Goal: Task Accomplishment & Management: Use online tool/utility

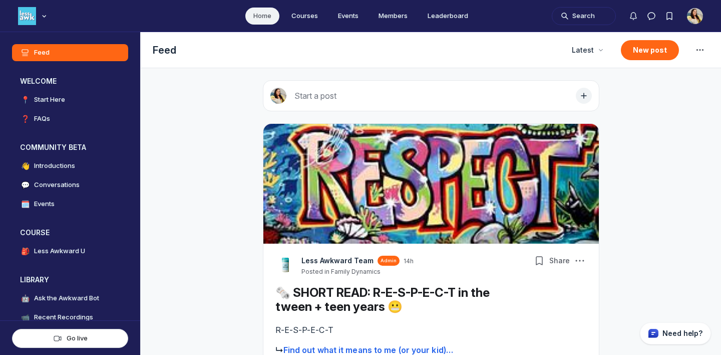
scroll to position [2561, 1918]
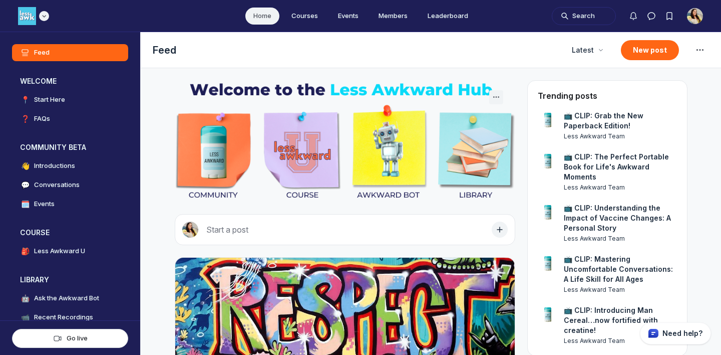
click at [46, 21] on div "Main navigation bar" at bounding box center [33, 16] width 31 height 18
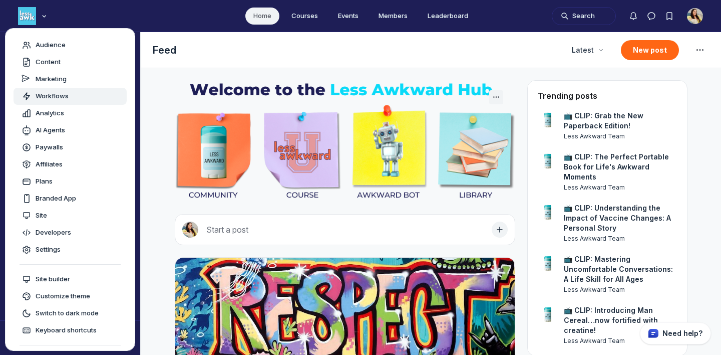
click at [59, 94] on span "Workflows" at bounding box center [52, 96] width 33 height 10
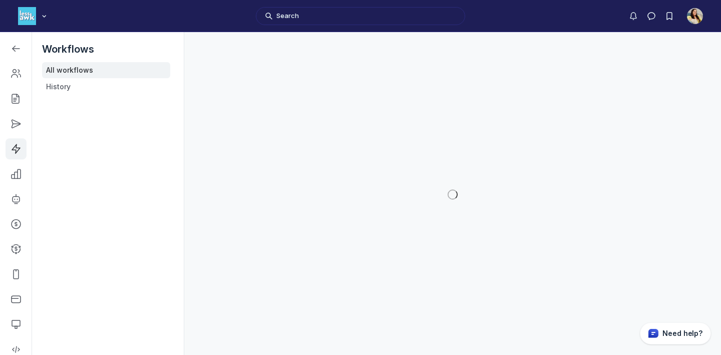
scroll to position [2717, 1427]
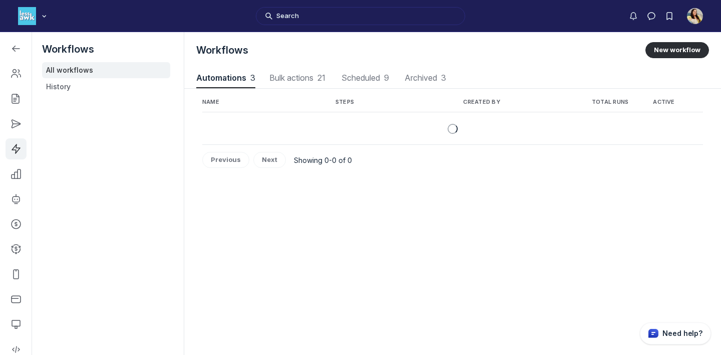
scroll to position [1356, 3594]
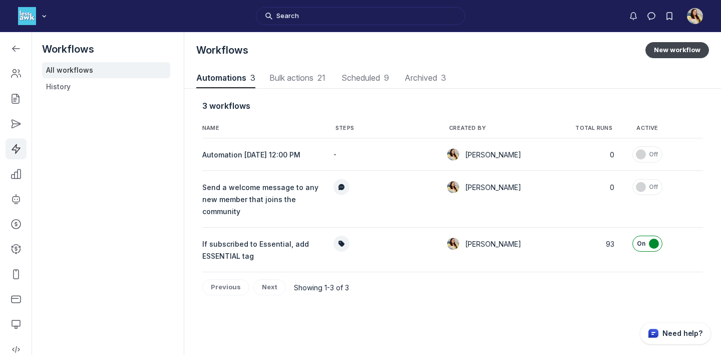
click at [674, 50] on button "New workflow" at bounding box center [677, 50] width 64 height 16
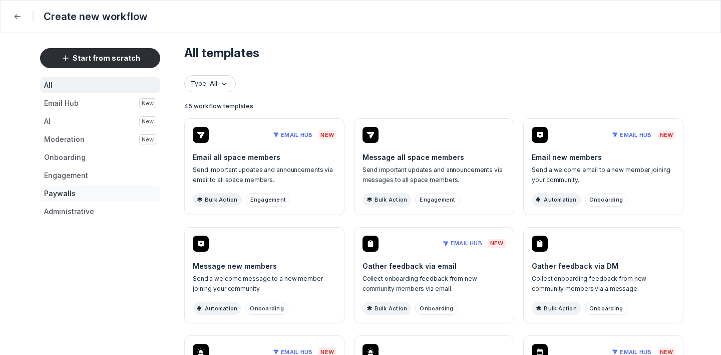
click at [70, 195] on button "Paywalls" at bounding box center [100, 193] width 120 height 16
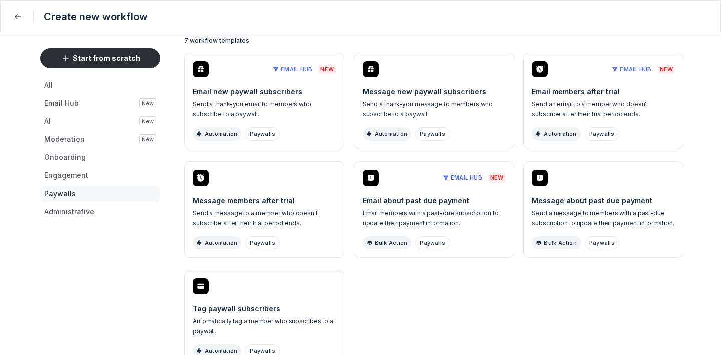
scroll to position [89, 0]
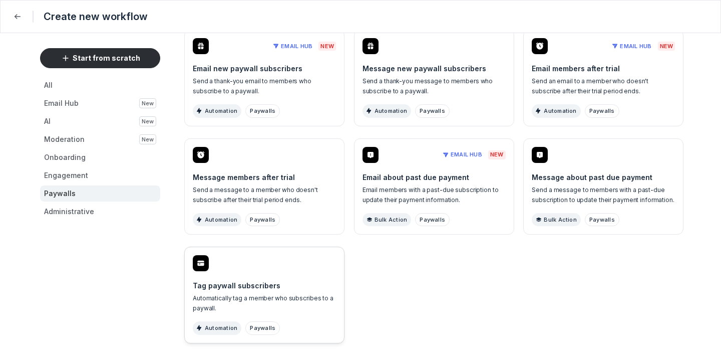
click at [298, 297] on p "Automatically tag a member who subscribes to a paywall." at bounding box center [264, 303] width 143 height 20
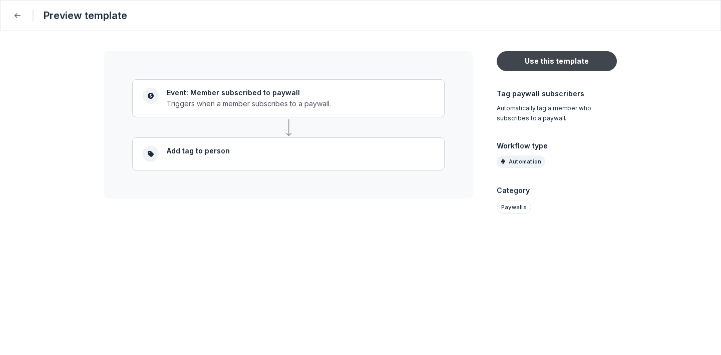
click at [551, 57] on button "Use this template" at bounding box center [557, 61] width 120 height 20
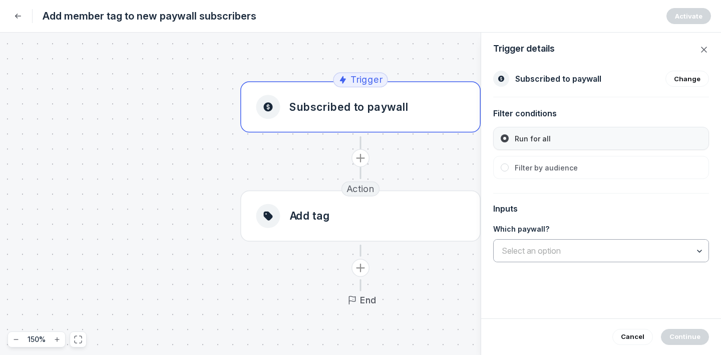
click at [575, 247] on input "text" at bounding box center [601, 250] width 215 height 22
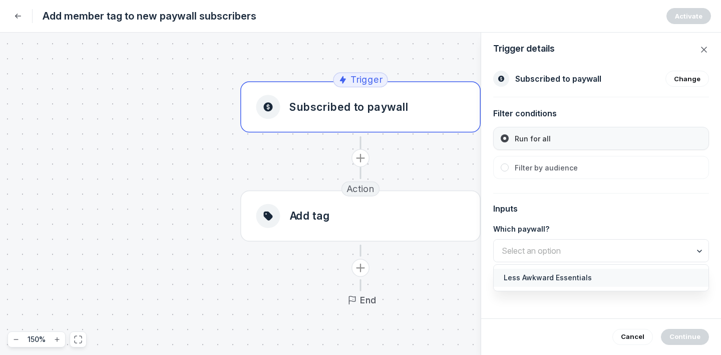
click at [555, 277] on span "Less Awkward Essentials" at bounding box center [601, 277] width 195 height 10
type input "Less Awkward Essentials"
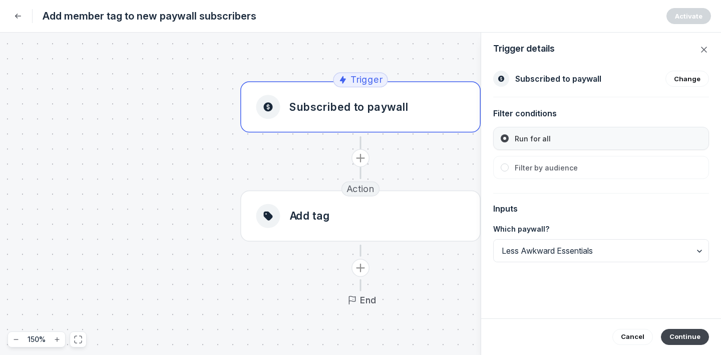
click at [701, 336] on button "Continue" at bounding box center [685, 336] width 48 height 16
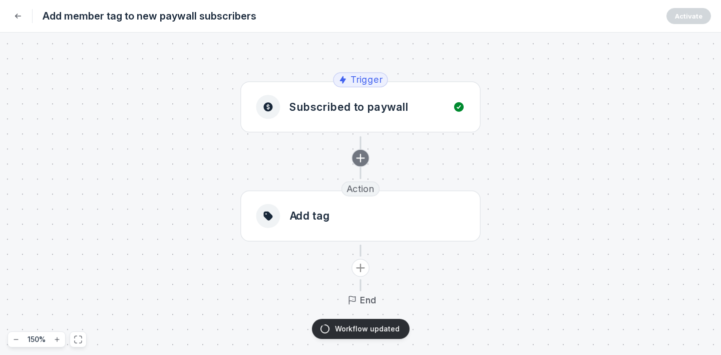
click at [363, 159] on icon "Add action" at bounding box center [360, 157] width 15 height 15
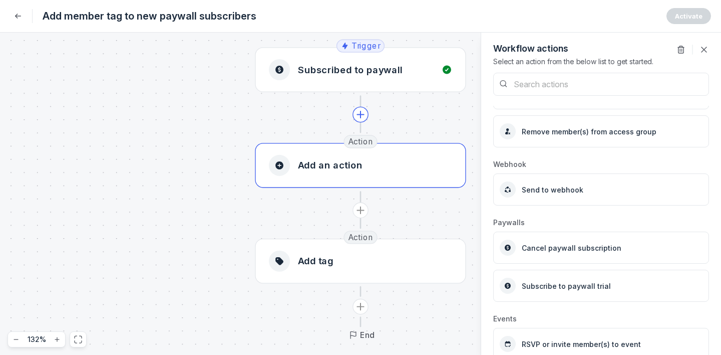
scroll to position [1003, 0]
